Goal: Navigation & Orientation: Locate item on page

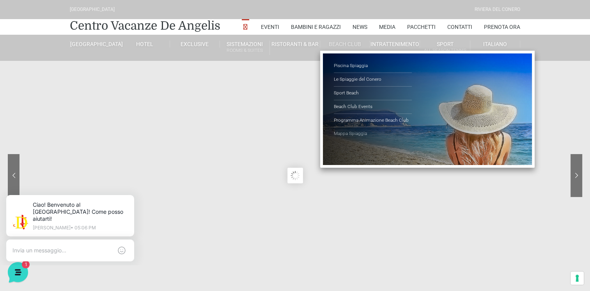
click at [353, 135] on link "Mappa Spiaggia" at bounding box center [373, 133] width 78 height 13
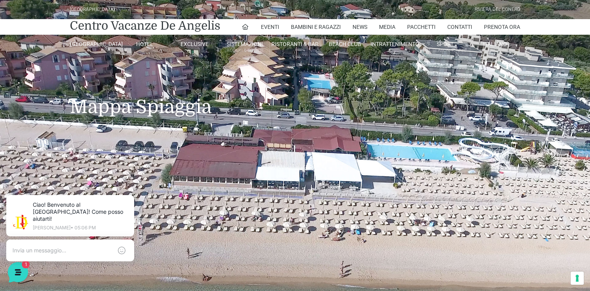
scroll to position [260, 0]
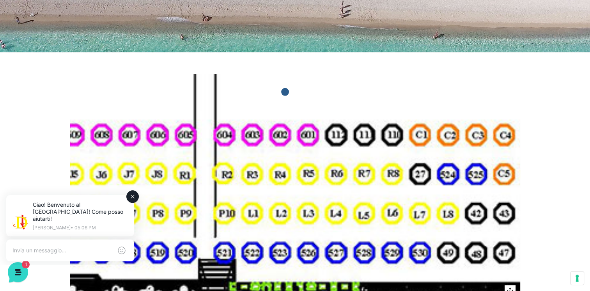
drag, startPoint x: 332, startPoint y: 394, endPoint x: 16, endPoint y: 186, distance: 377.7
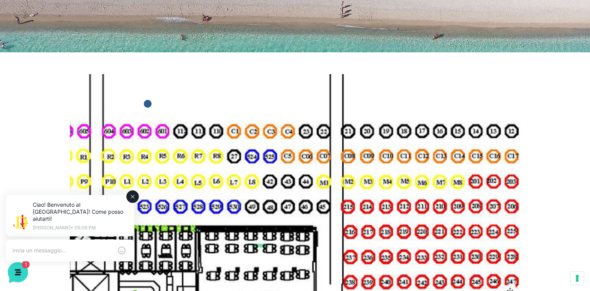
drag, startPoint x: 279, startPoint y: 375, endPoint x: 75, endPoint y: 189, distance: 276.6
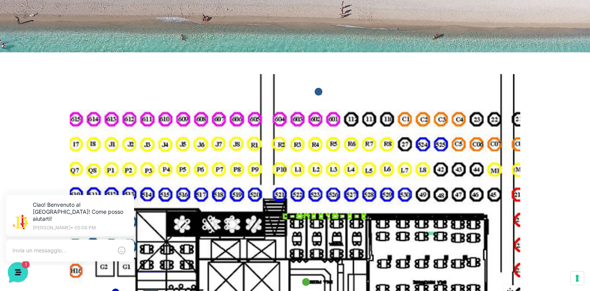
click at [346, 177] on img at bounding box center [259, 262] width 1436 height 808
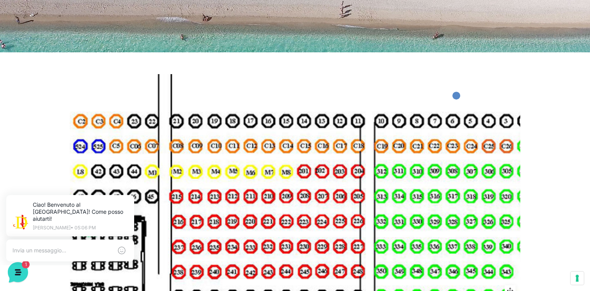
drag, startPoint x: 481, startPoint y: 182, endPoint x: 153, endPoint y: 182, distance: 328.5
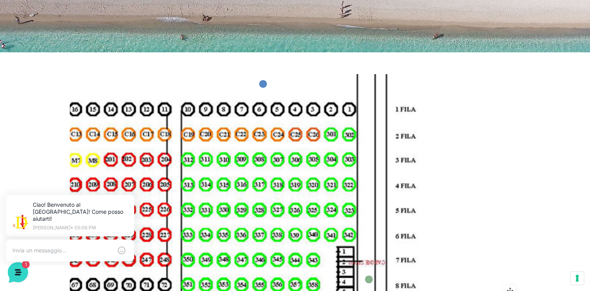
drag, startPoint x: 383, startPoint y: 195, endPoint x: 106, endPoint y: 178, distance: 277.2
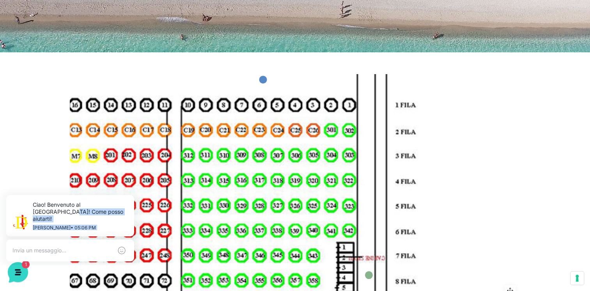
drag, startPoint x: 140, startPoint y: 187, endPoint x: 328, endPoint y: 189, distance: 188.2
click html "Ciao! Benvenuto al [GEOGRAPHIC_DATA]! Come posso aiutarti! [PERSON_NAME] • 05:0…"
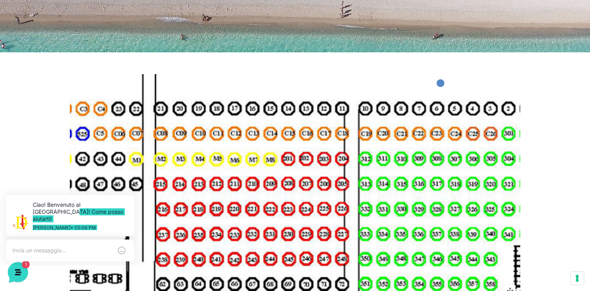
drag, startPoint x: 332, startPoint y: 3, endPoint x: 371, endPoint y: 149, distance: 150.8
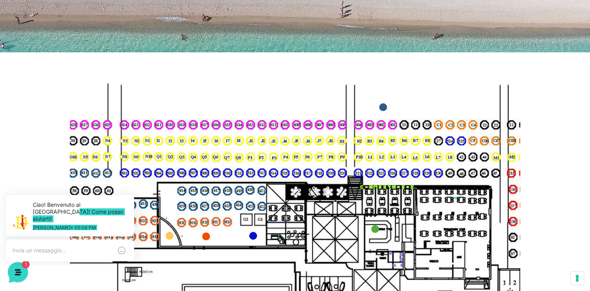
drag, startPoint x: 128, startPoint y: 146, endPoint x: 444, endPoint y: 145, distance: 315.6
click at [444, 145] on img at bounding box center [345, 215] width 920 height 517
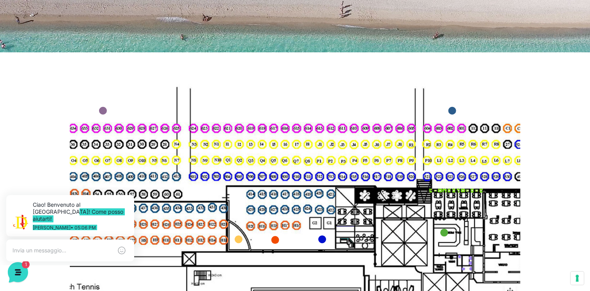
drag, startPoint x: 157, startPoint y: 150, endPoint x: 177, endPoint y: 157, distance: 20.9
click at [177, 157] on img at bounding box center [414, 219] width 920 height 517
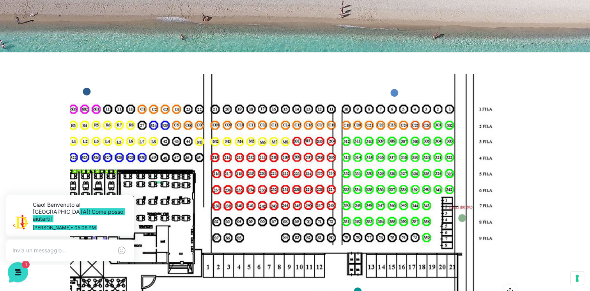
drag, startPoint x: 441, startPoint y: 166, endPoint x: 55, endPoint y: 144, distance: 386.8
click at [55, 144] on div "Reset zoom More Mappa della Spiaggia Mappa Spiaggia – Il vostro punto di parten…" at bounding box center [295, 277] width 590 height 450
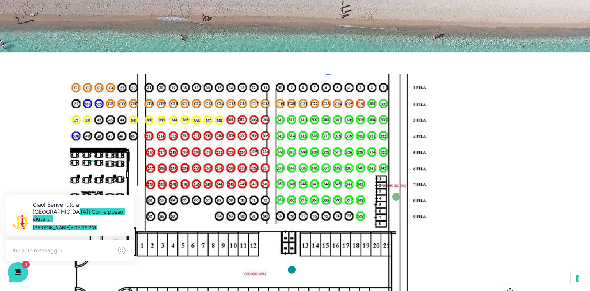
drag, startPoint x: 375, startPoint y: 183, endPoint x: 224, endPoint y: 162, distance: 152.3
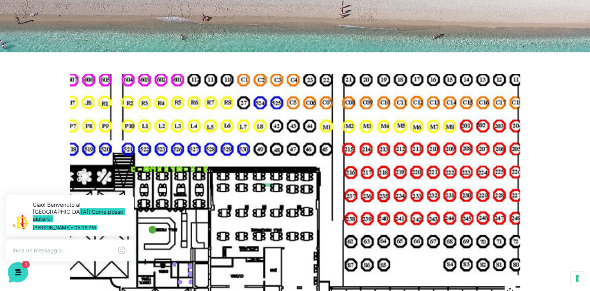
drag, startPoint x: 132, startPoint y: 140, endPoint x: 355, endPoint y: 168, distance: 223.8
click at [390, 167] on img at bounding box center [109, 211] width 1324 height 745
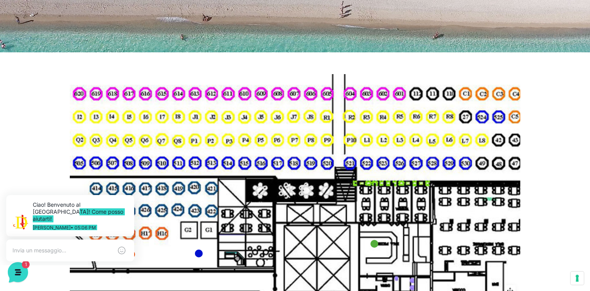
drag, startPoint x: 177, startPoint y: 151, endPoint x: 373, endPoint y: 159, distance: 195.8
click at [373, 159] on img at bounding box center [331, 225] width 1324 height 745
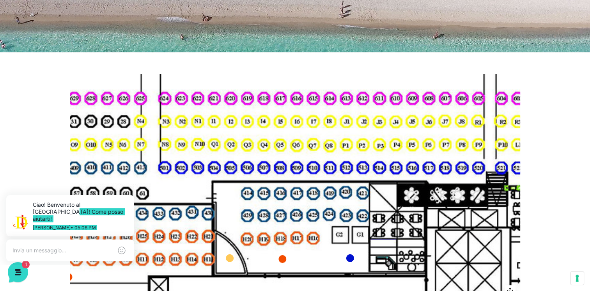
drag, startPoint x: 182, startPoint y: 166, endPoint x: 256, endPoint y: 166, distance: 73.3
click at [256, 166] on img at bounding box center [482, 229] width 1324 height 745
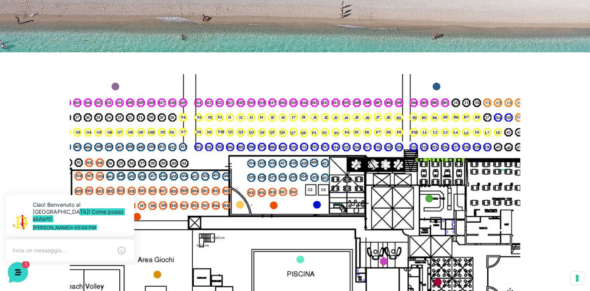
drag, startPoint x: 234, startPoint y: 193, endPoint x: 236, endPoint y: 189, distance: 4.7
click at [236, 189] on img at bounding box center [401, 187] width 846 height 476
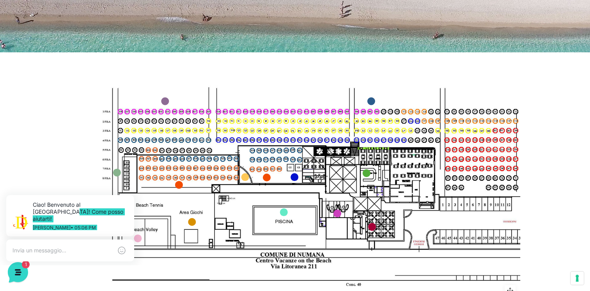
drag, startPoint x: 288, startPoint y: 256, endPoint x: 254, endPoint y: 226, distance: 45.5
click at [274, 216] on img at bounding box center [348, 166] width 543 height 306
